Goal: Transaction & Acquisition: Purchase product/service

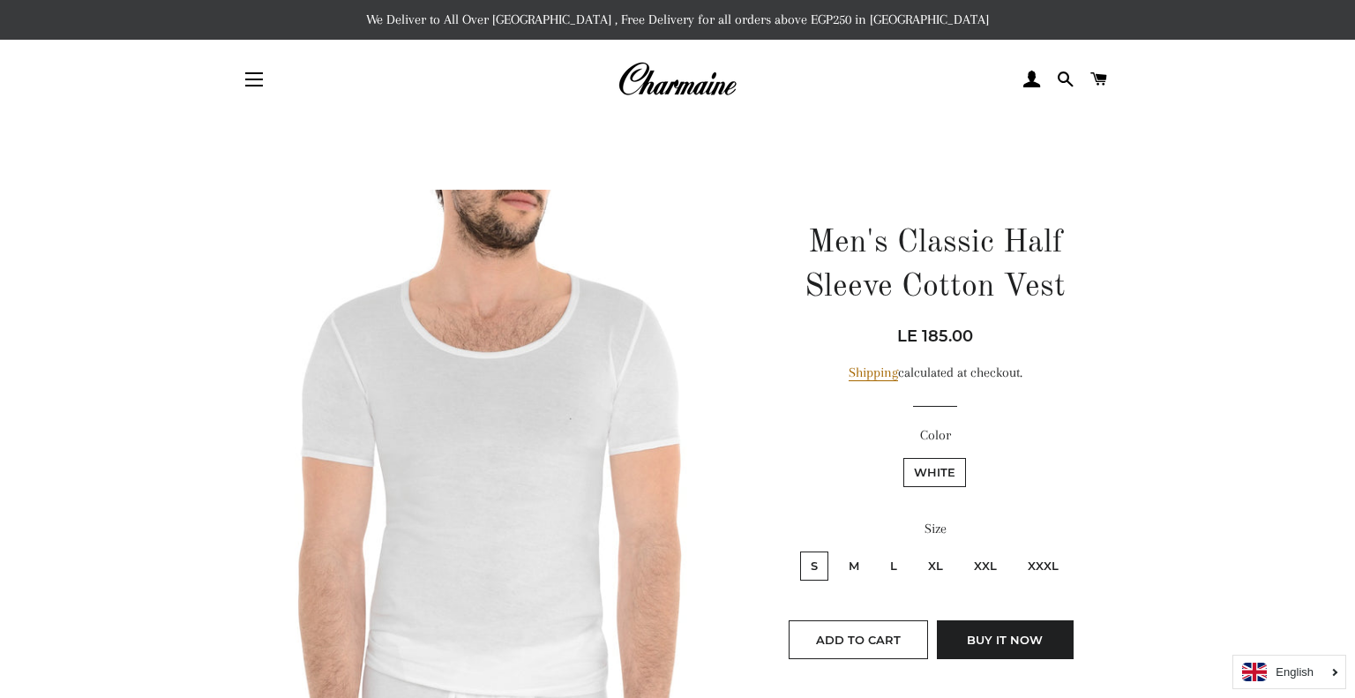
click at [548, 466] on img at bounding box center [490, 448] width 498 height 516
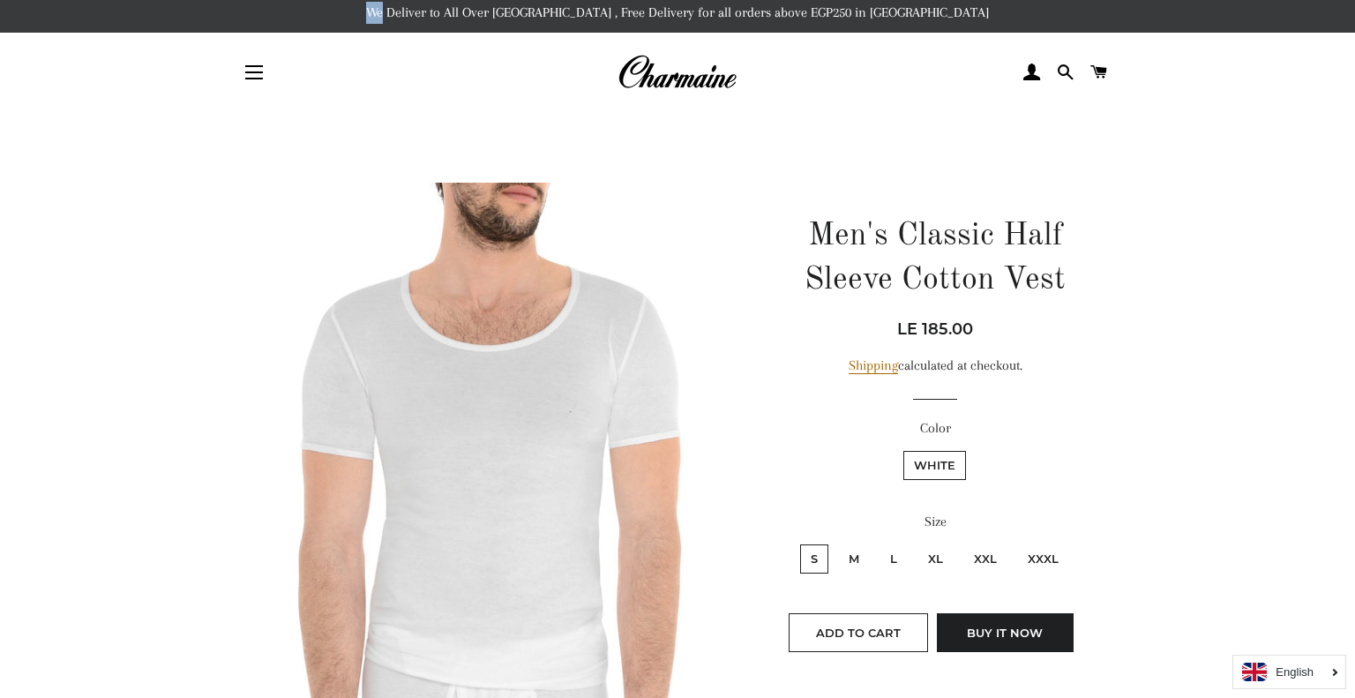
click at [548, 464] on img at bounding box center [490, 441] width 498 height 516
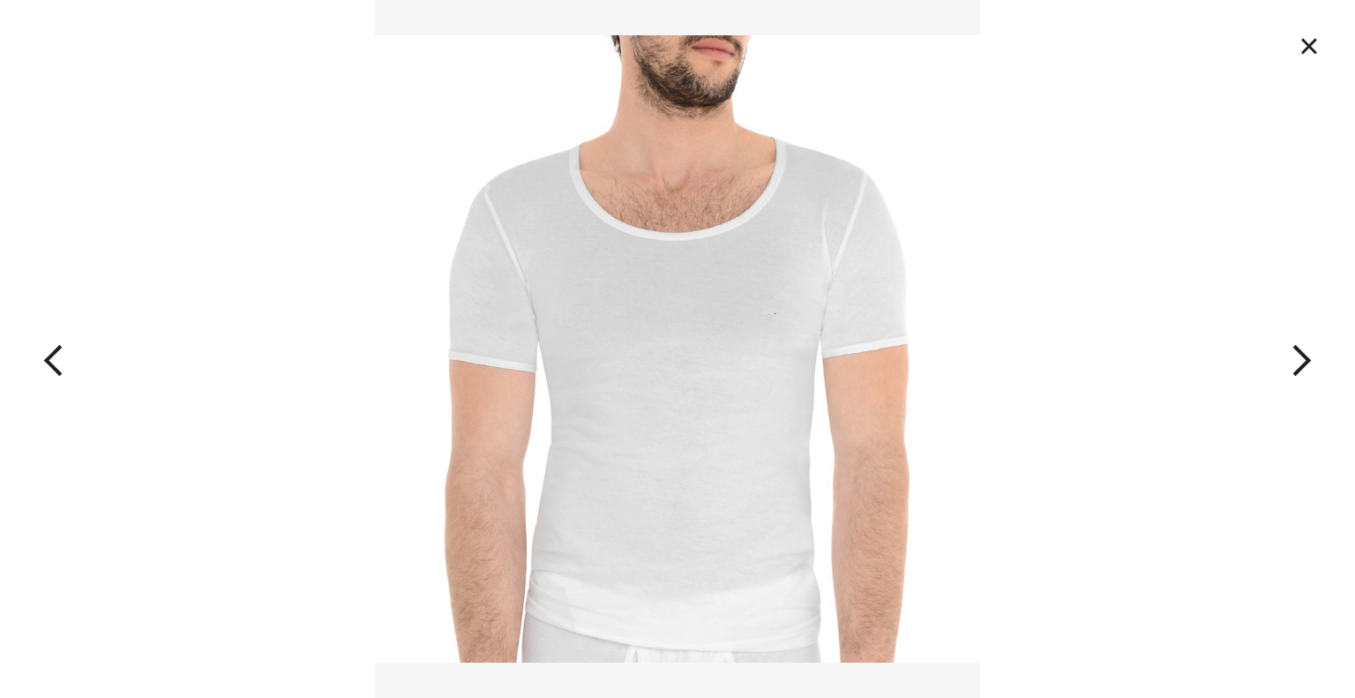
click at [618, 311] on img at bounding box center [678, 349] width 606 height 698
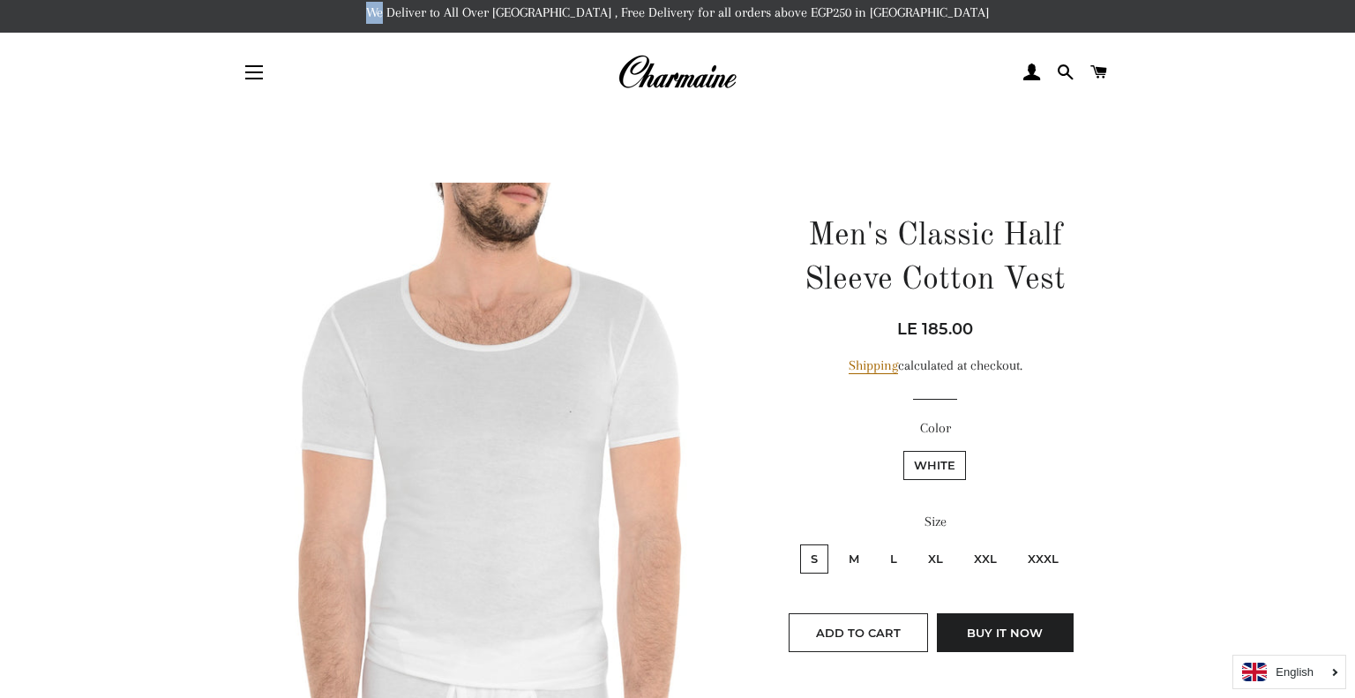
click at [618, 311] on img at bounding box center [678, 349] width 606 height 698
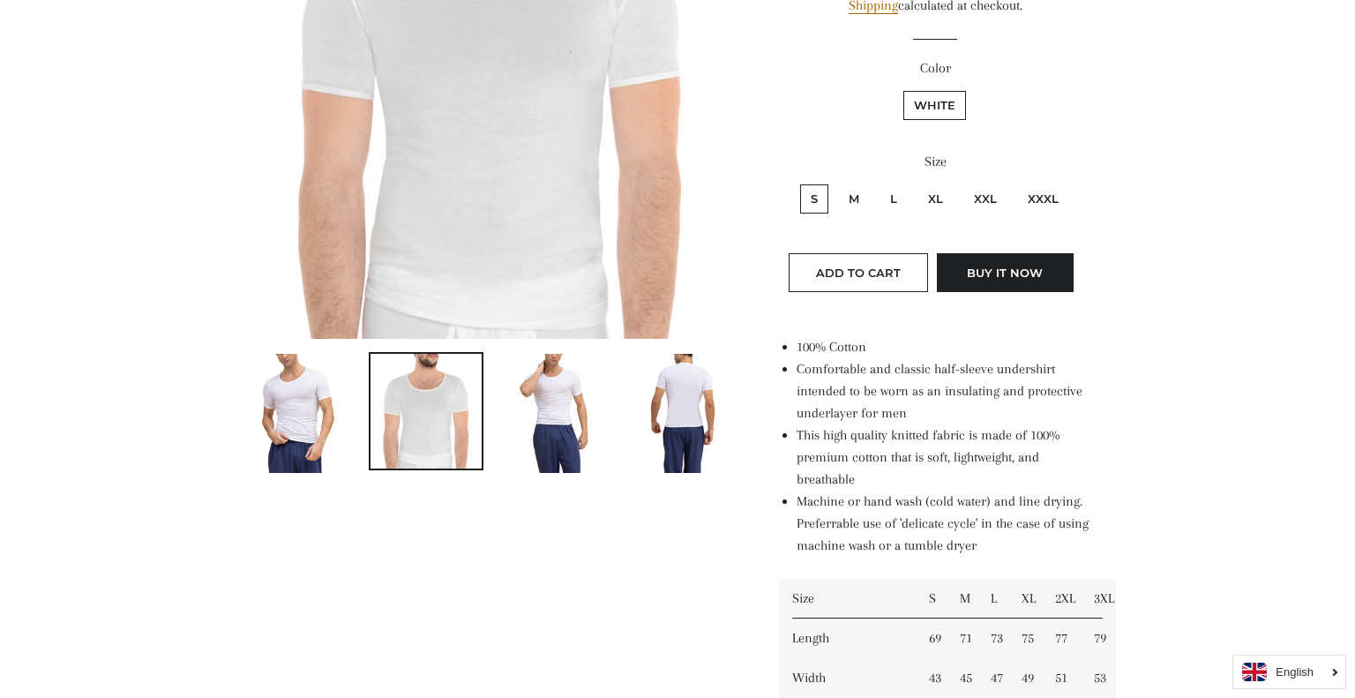
scroll to position [441, 0]
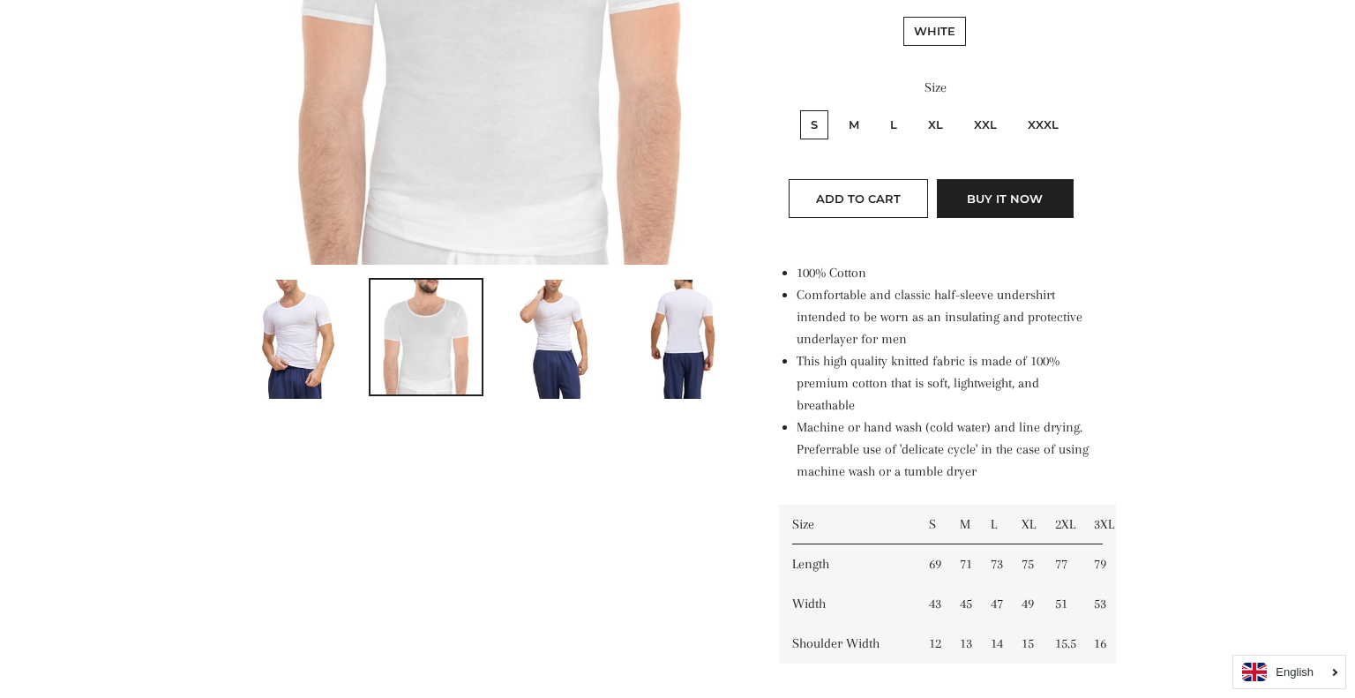
click at [546, 335] on img at bounding box center [553, 339] width 79 height 119
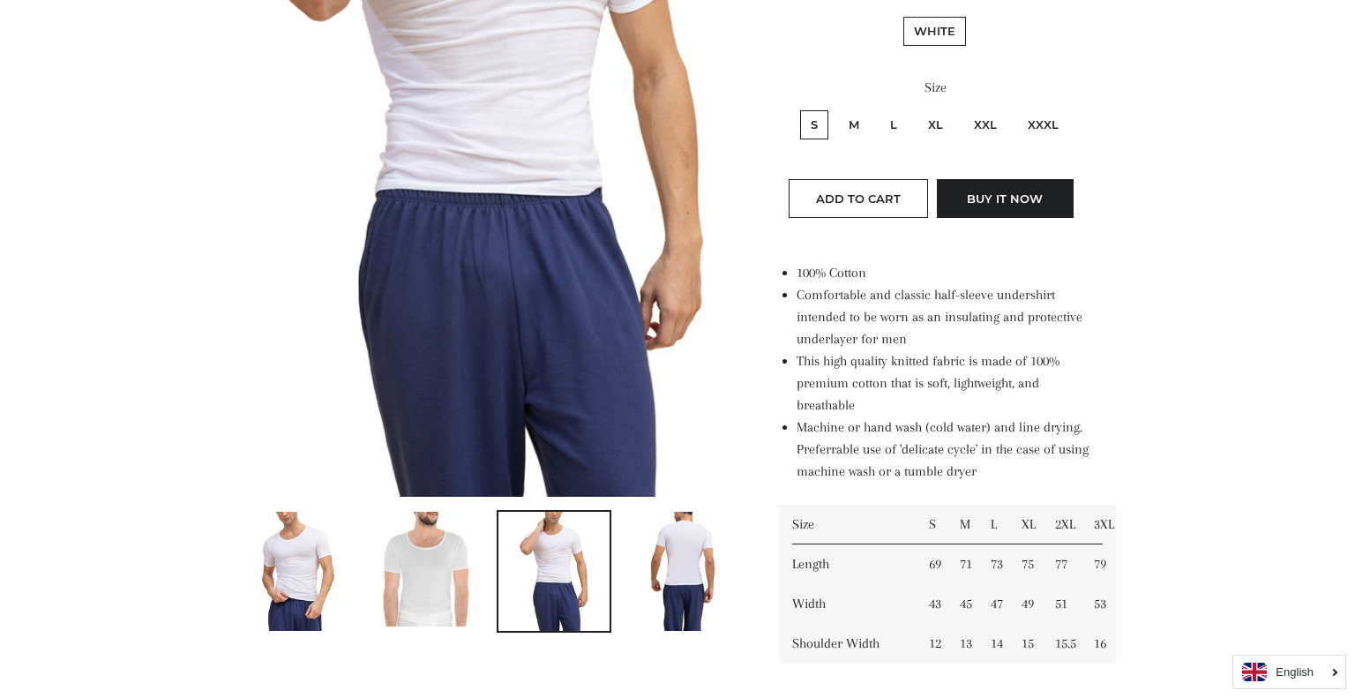
click at [672, 575] on img at bounding box center [681, 571] width 94 height 119
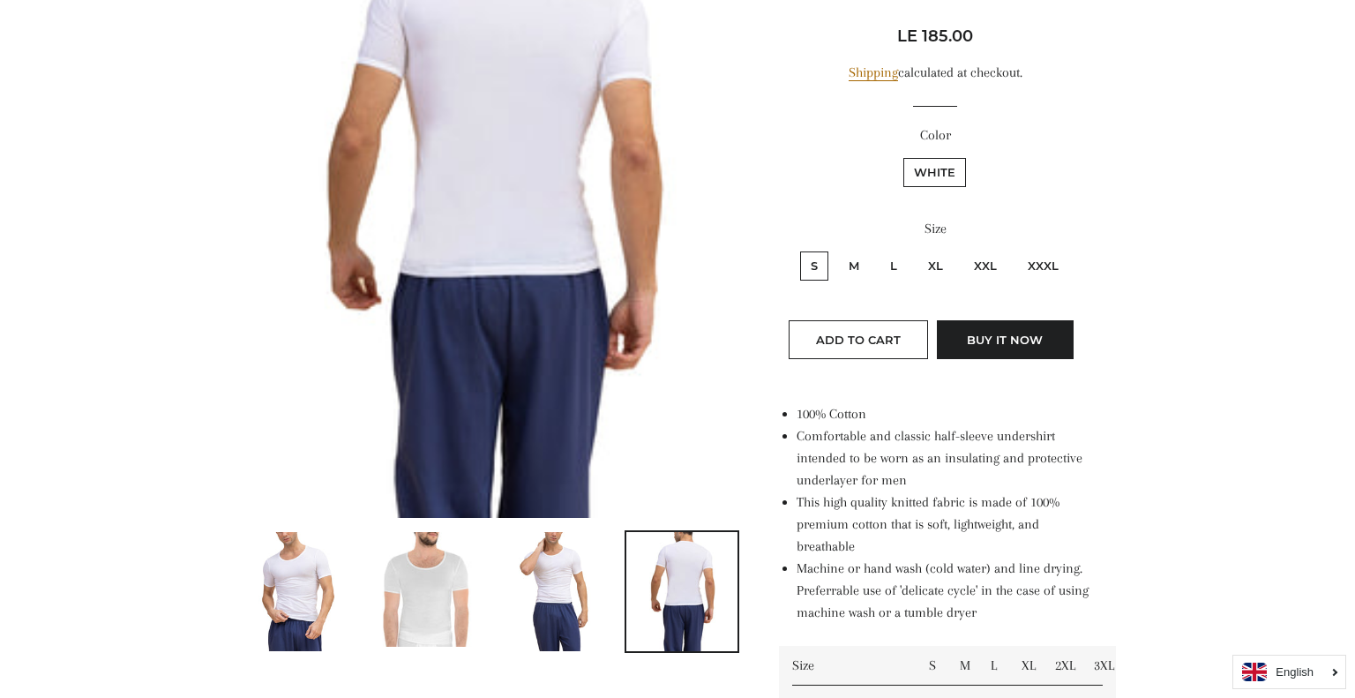
scroll to position [7, 0]
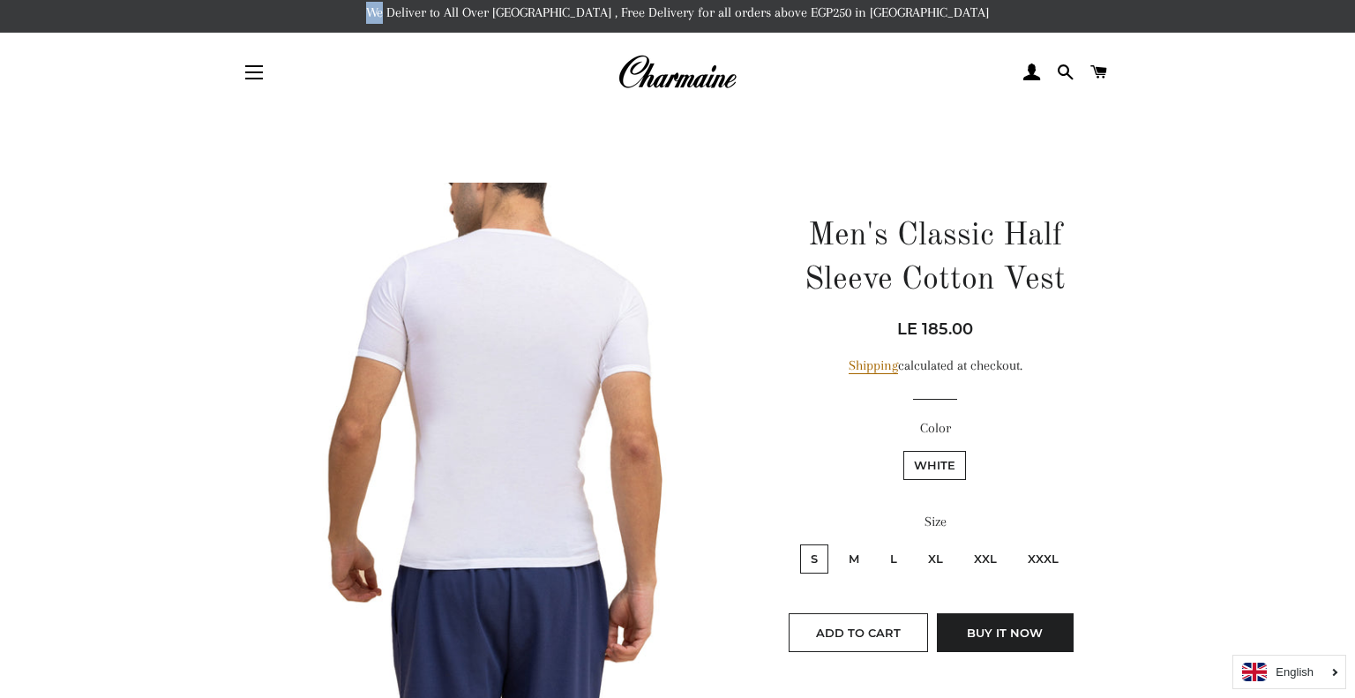
click at [441, 338] on img at bounding box center [490, 496] width 498 height 627
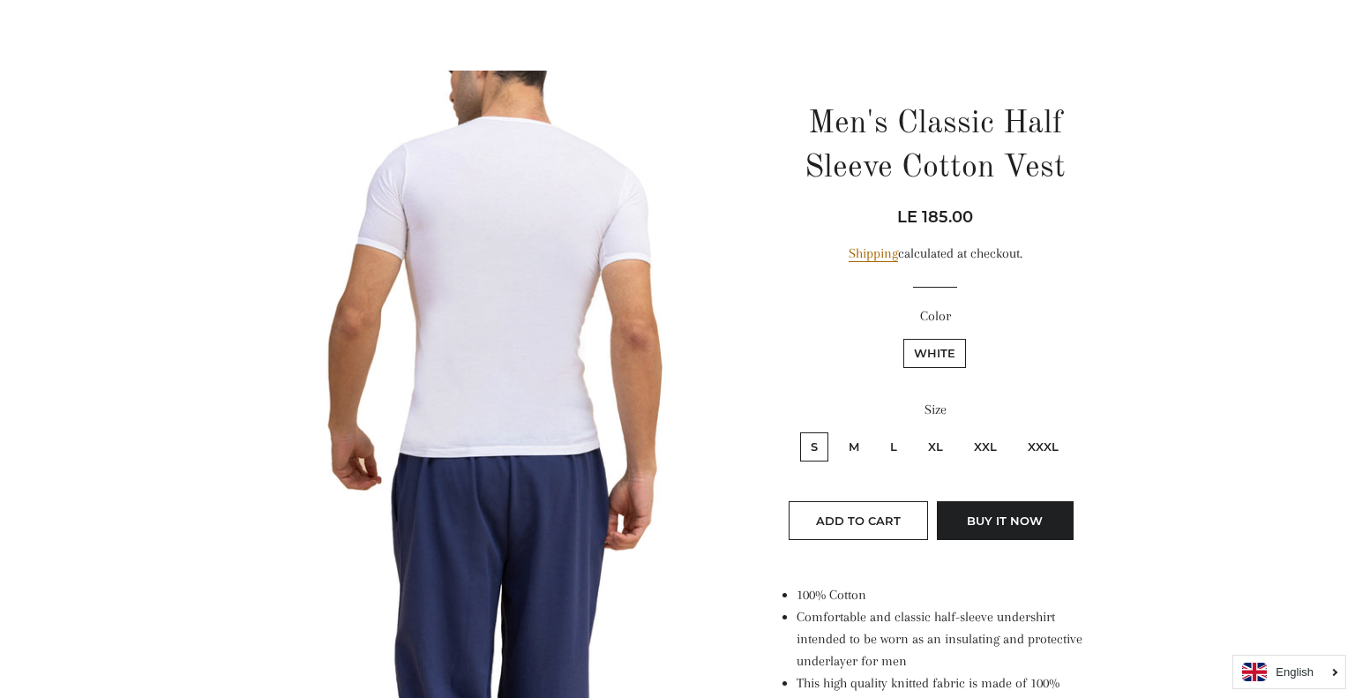
click at [441, 338] on img at bounding box center [490, 384] width 498 height 627
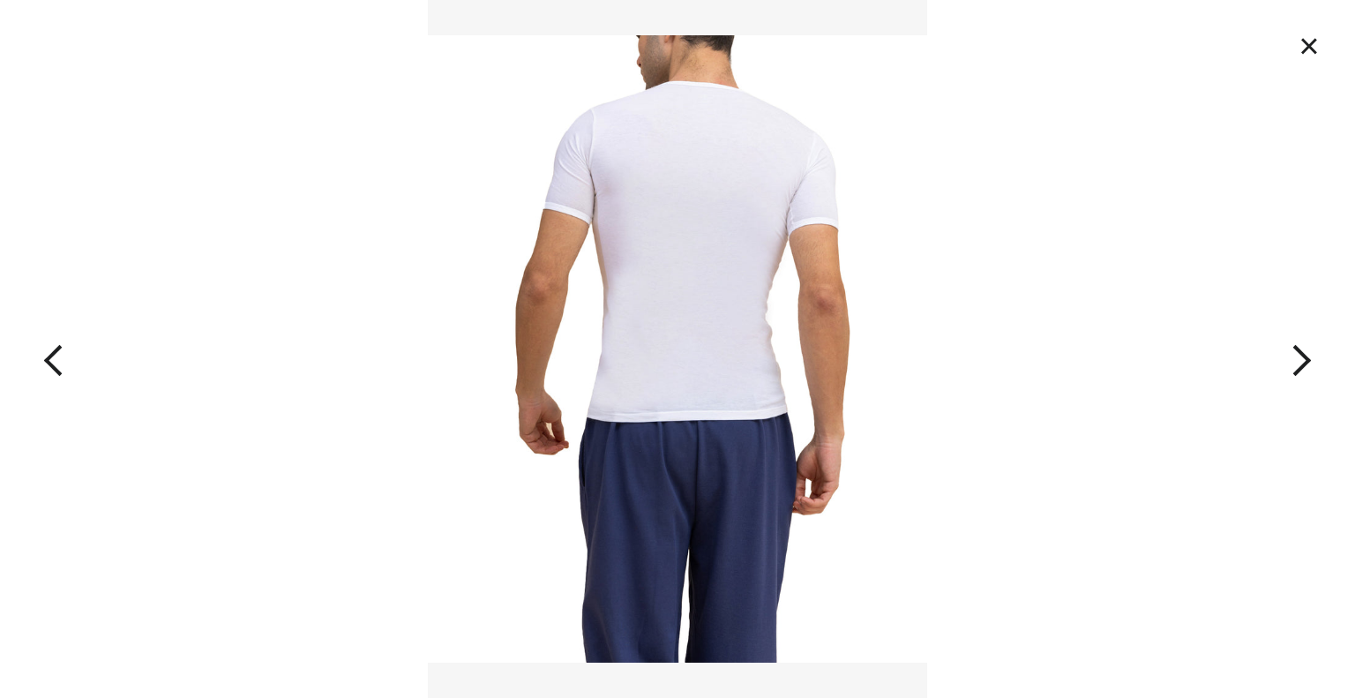
click at [441, 338] on img at bounding box center [677, 349] width 498 height 698
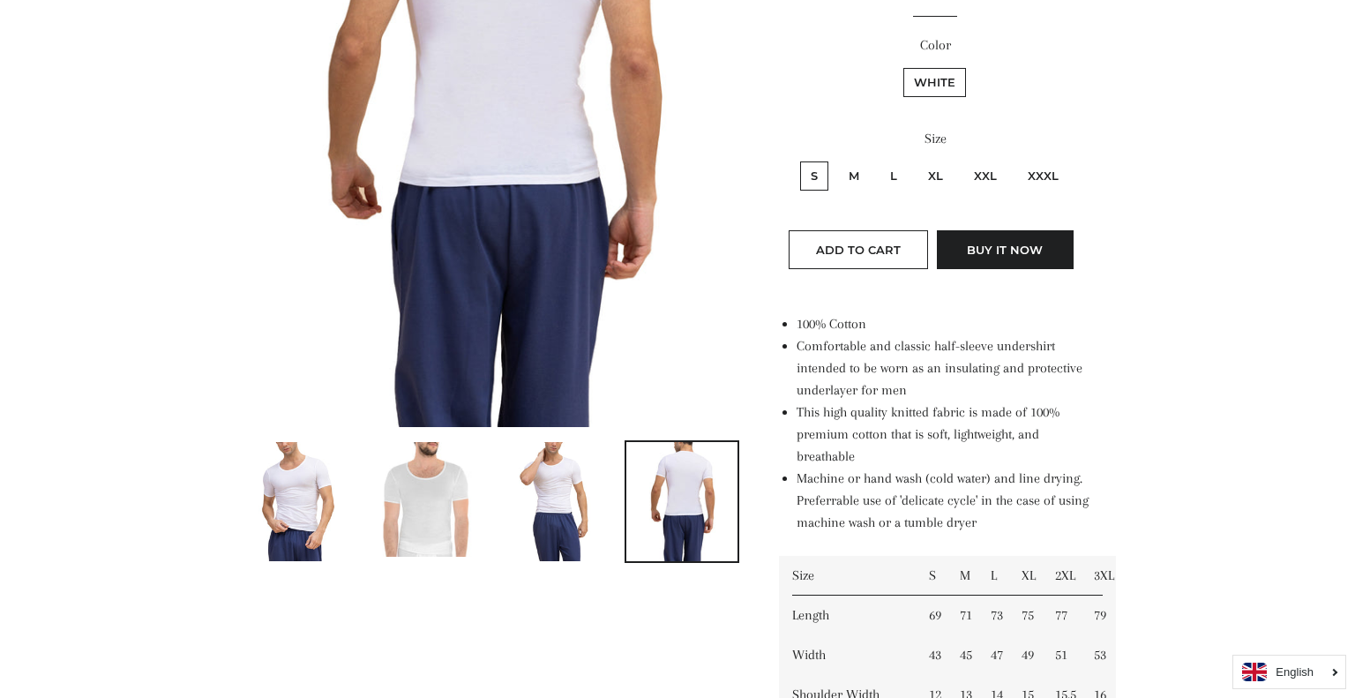
scroll to position [408, 0]
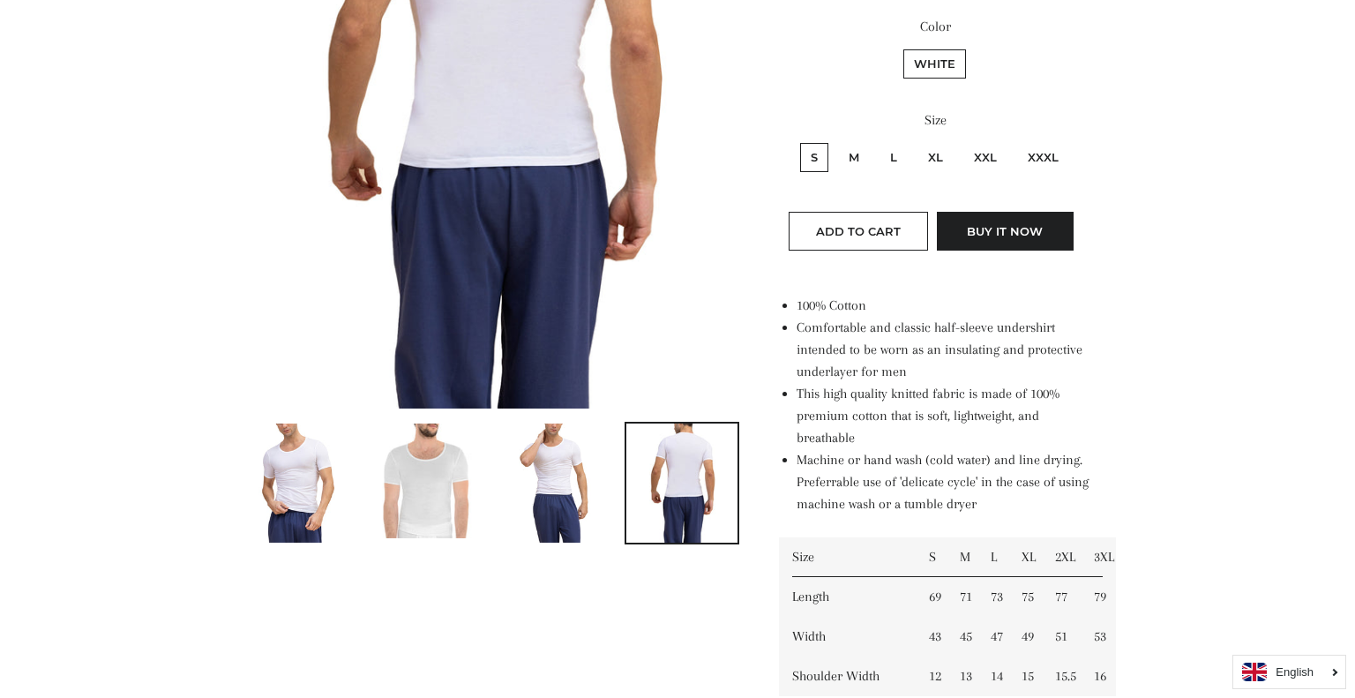
click at [850, 162] on label "M" at bounding box center [854, 157] width 32 height 29
click at [836, 141] on input "M" at bounding box center [835, 140] width 1 height 1
radio input "true"
click at [321, 476] on img at bounding box center [297, 482] width 79 height 119
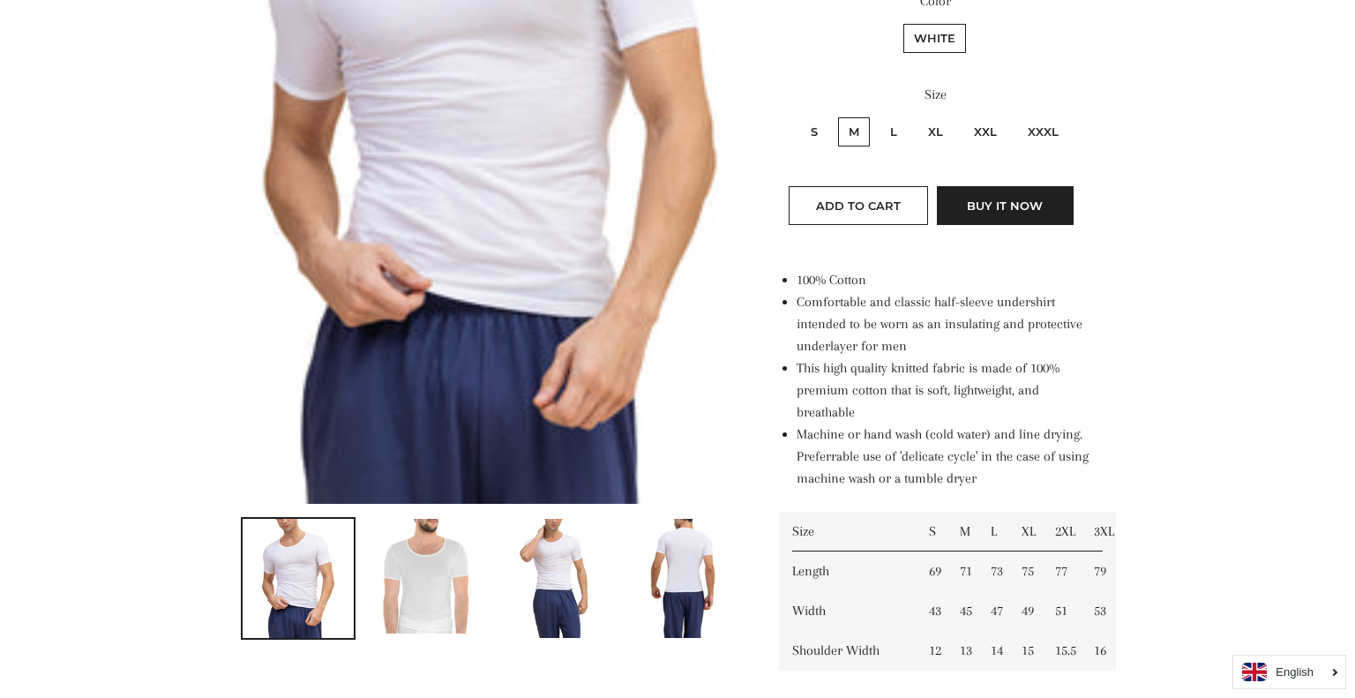
scroll to position [145, 0]
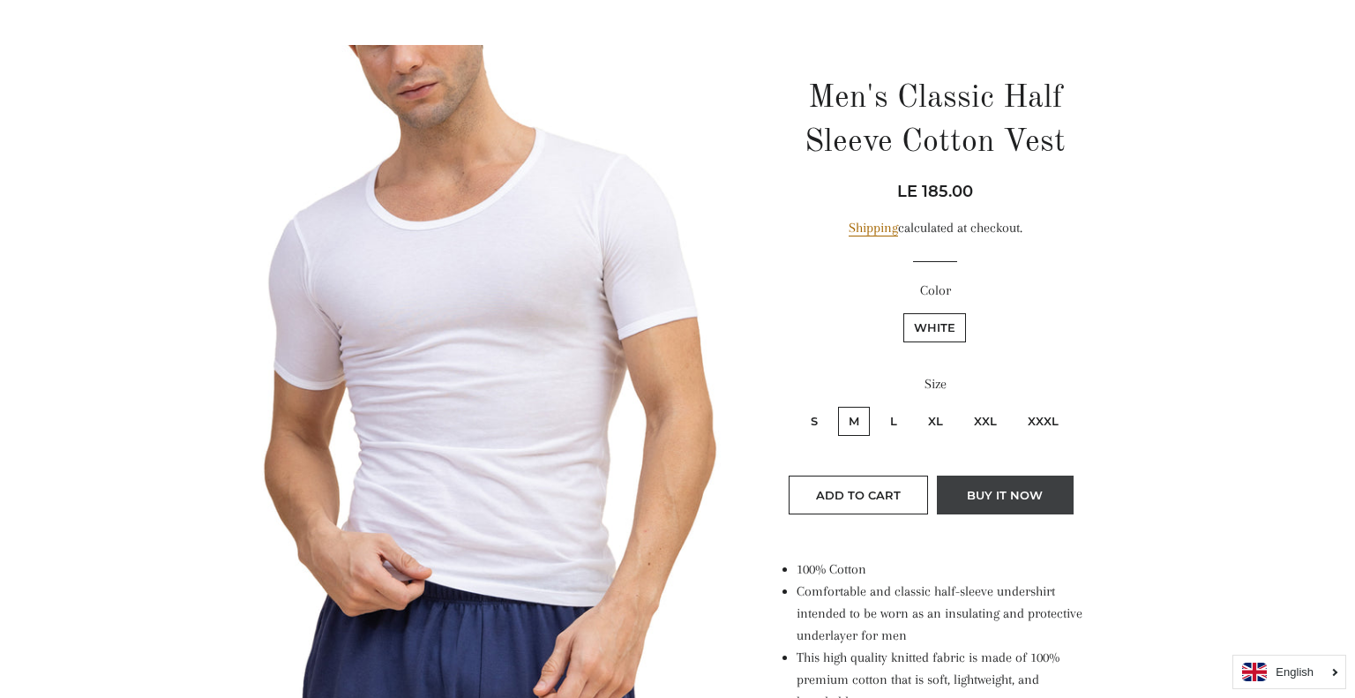
click at [992, 503] on button "Buy it now" at bounding box center [1005, 495] width 137 height 39
